Goal: Information Seeking & Learning: Understand process/instructions

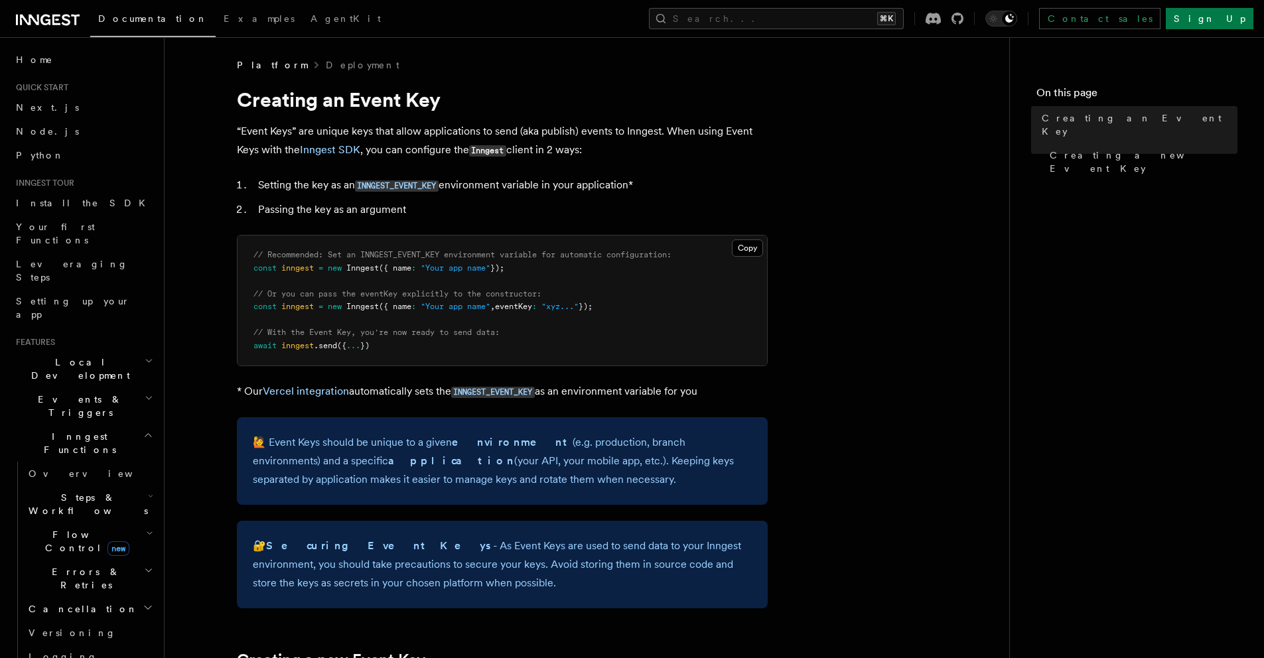
scroll to position [139, 0]
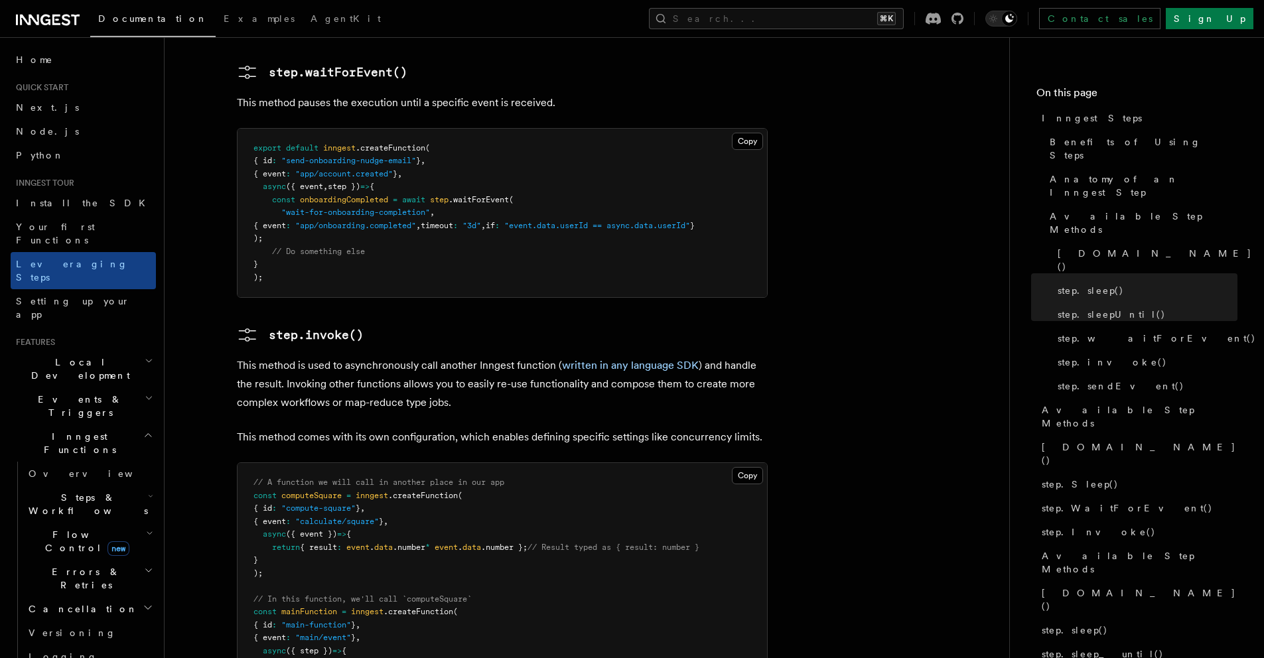
scroll to position [2112, 0]
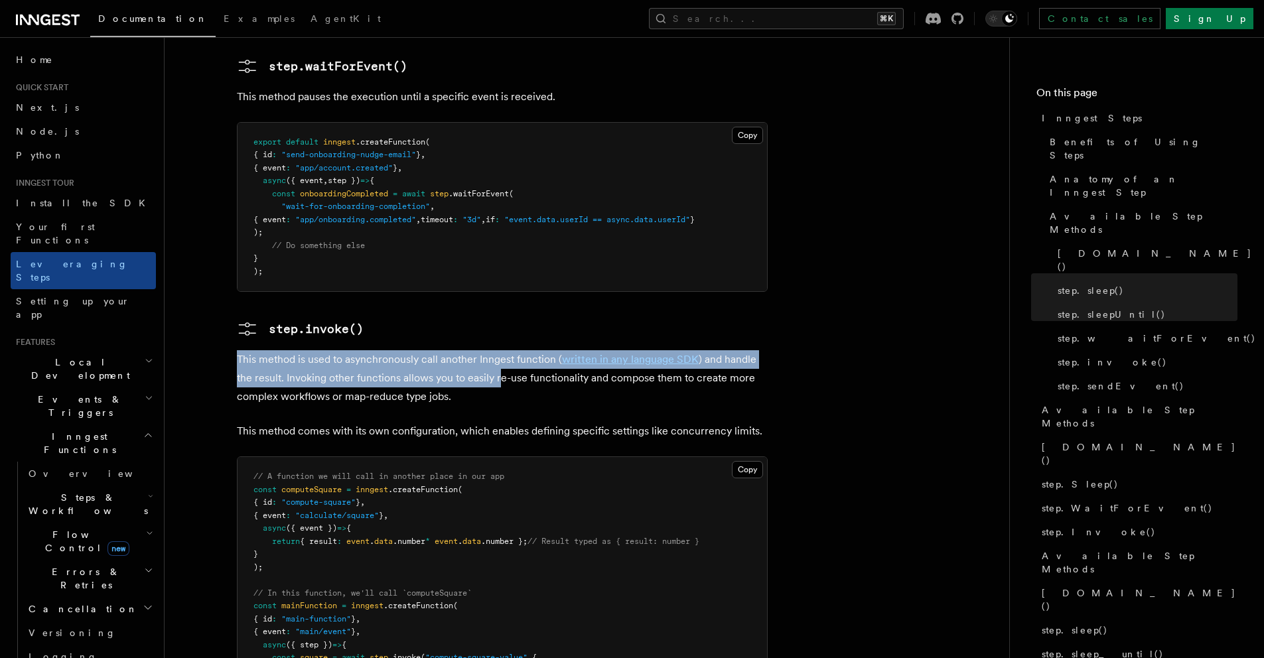
drag, startPoint x: 238, startPoint y: 266, endPoint x: 499, endPoint y: 293, distance: 262.1
click at [499, 350] on p "This method is used to asynchronously call another Inngest function ( written i…" at bounding box center [502, 378] width 531 height 56
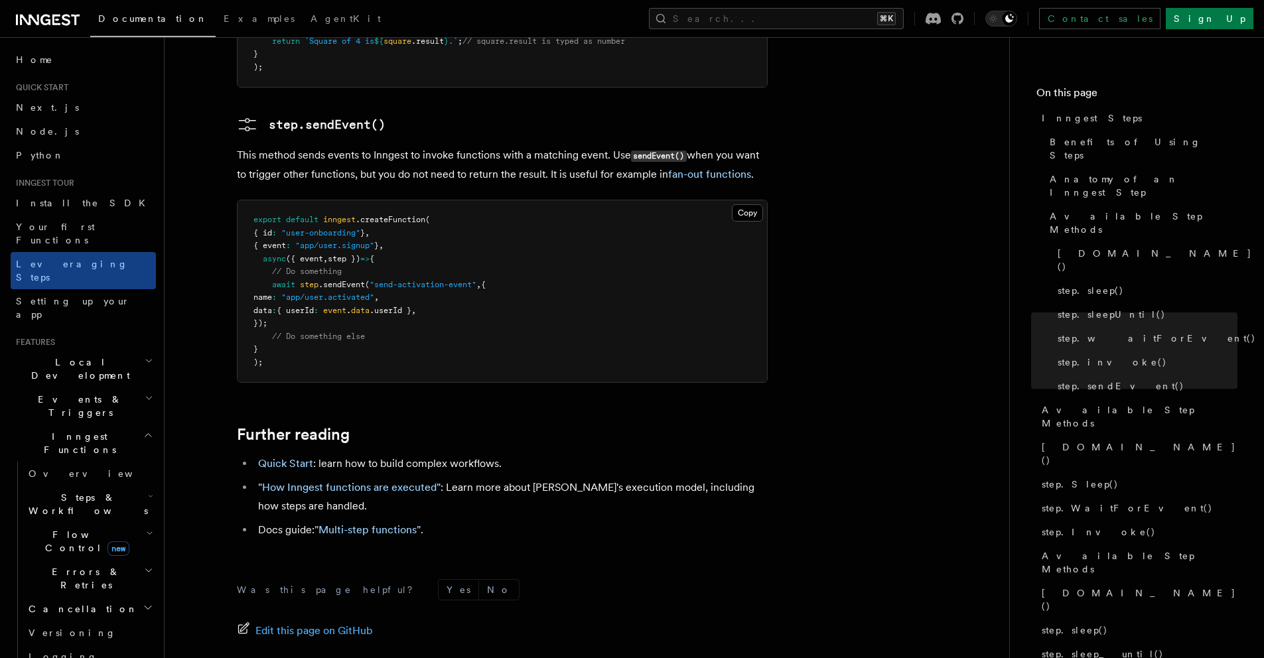
scroll to position [2842, 0]
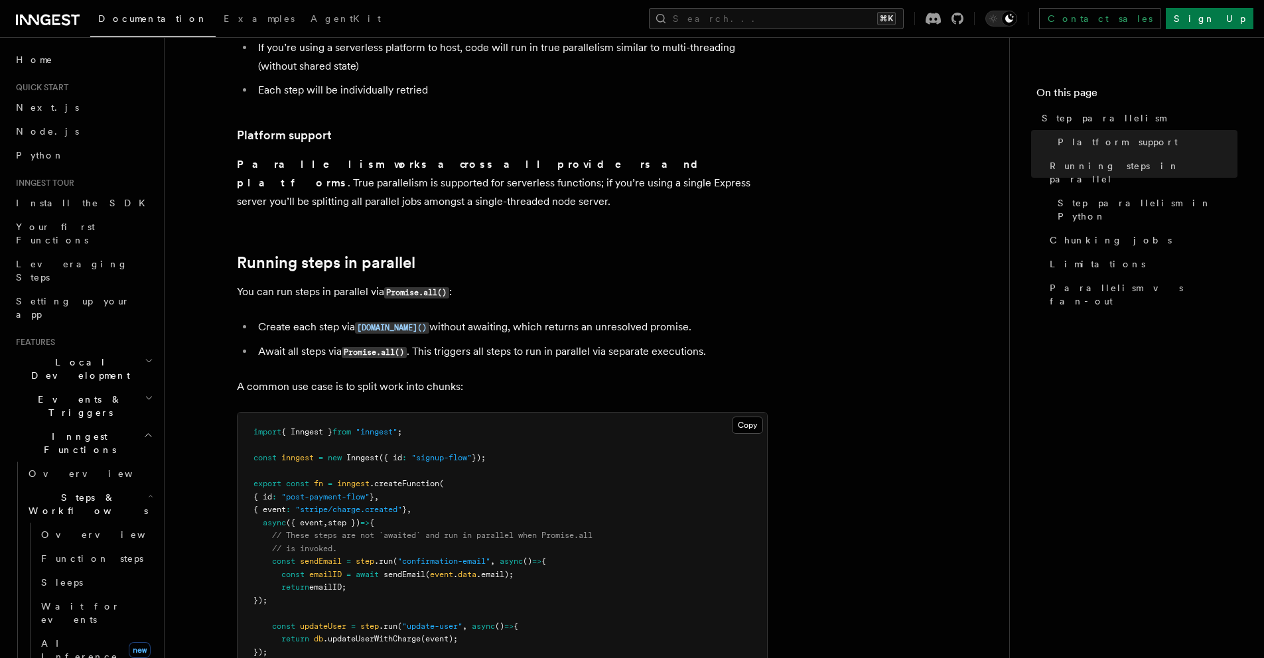
scroll to position [80, 0]
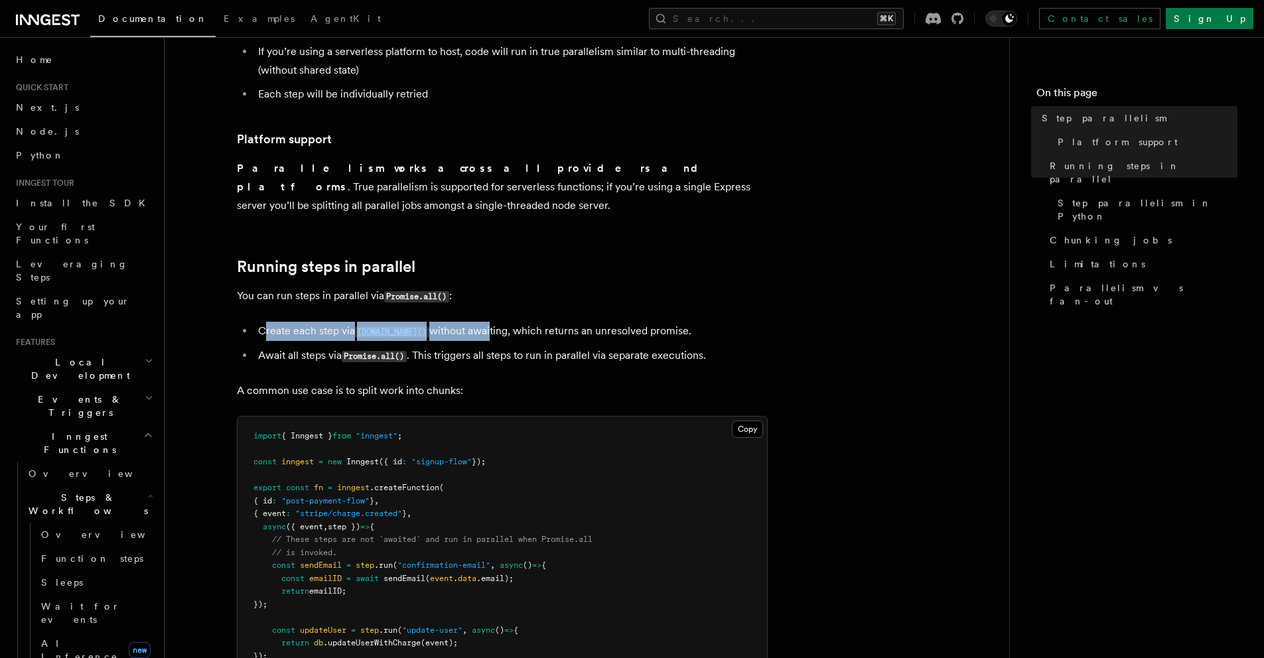
drag, startPoint x: 264, startPoint y: 311, endPoint x: 468, endPoint y: 317, distance: 204.5
click at [468, 322] on li "Create each step via step.run() without awaiting, which returns an unresolved p…" at bounding box center [511, 331] width 514 height 19
drag, startPoint x: 608, startPoint y: 313, endPoint x: 650, endPoint y: 316, distance: 42.6
click at [608, 322] on li "Create each step via step.run() without awaiting, which returns an unresolved p…" at bounding box center [511, 331] width 514 height 19
drag, startPoint x: 702, startPoint y: 318, endPoint x: 349, endPoint y: 293, distance: 353.9
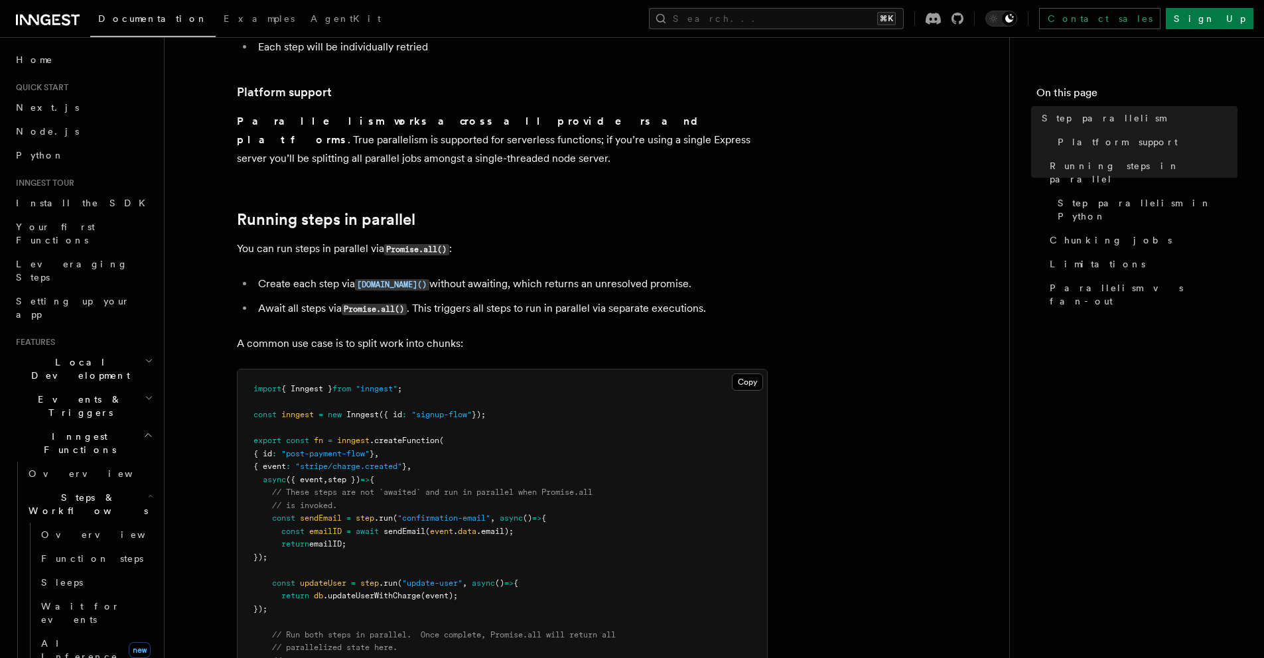
scroll to position [121, 0]
